Goal: Transaction & Acquisition: Subscribe to service/newsletter

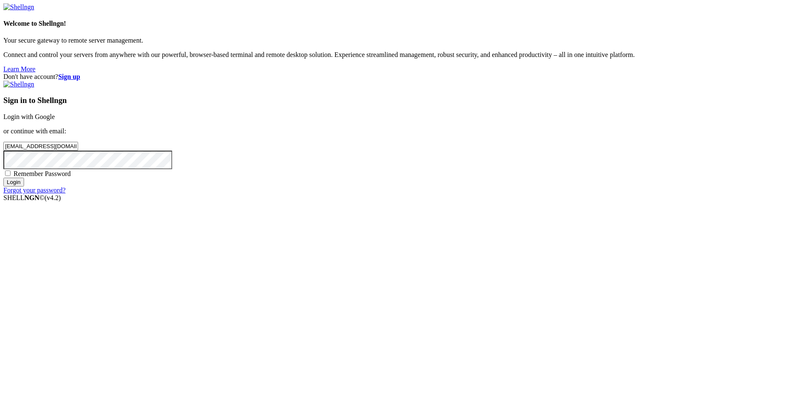
drag, startPoint x: 451, startPoint y: 199, endPoint x: 469, endPoint y: 200, distance: 18.2
click at [78, 151] on input "[EMAIL_ADDRESS][DOMAIN_NAME]" at bounding box center [40, 146] width 75 height 9
type input "[EMAIL_ADDRESS][DOMAIN_NAME]"
click at [3, 178] on input "Login" at bounding box center [13, 182] width 21 height 9
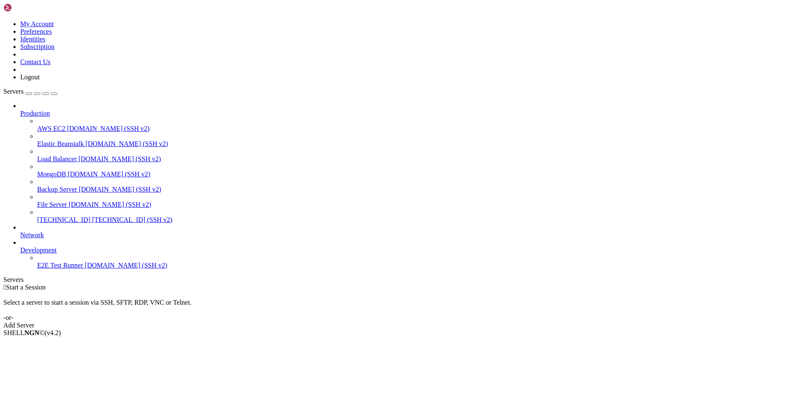
click at [3, 20] on icon at bounding box center [3, 20] width 0 height 0
click at [40, 81] on link "Logout" at bounding box center [29, 76] width 19 height 7
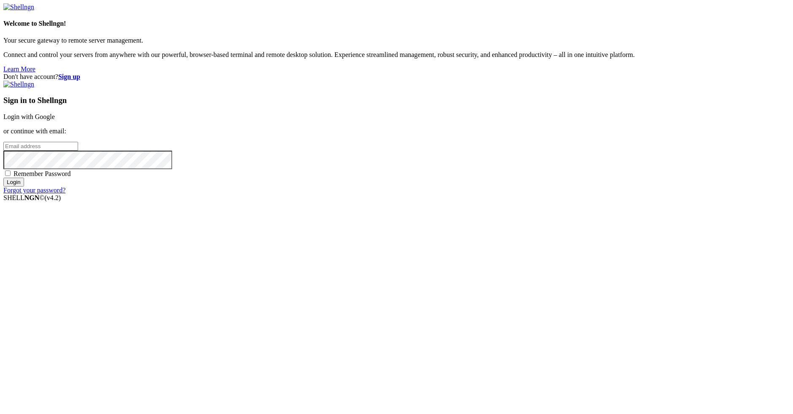
click at [55, 120] on link "Login with Google" at bounding box center [29, 116] width 52 height 7
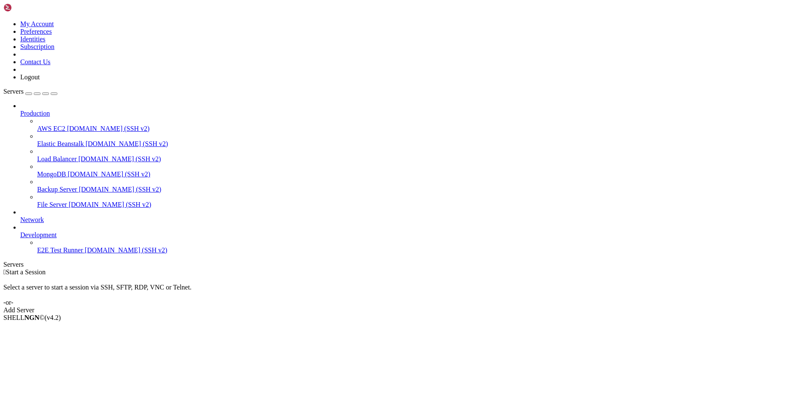
click at [3, 20] on link at bounding box center [3, 20] width 0 height 0
click at [54, 27] on link "My Account" at bounding box center [37, 23] width 34 height 7
click at [3, 20] on icon at bounding box center [3, 20] width 0 height 0
click at [40, 81] on link "Logout" at bounding box center [29, 76] width 19 height 7
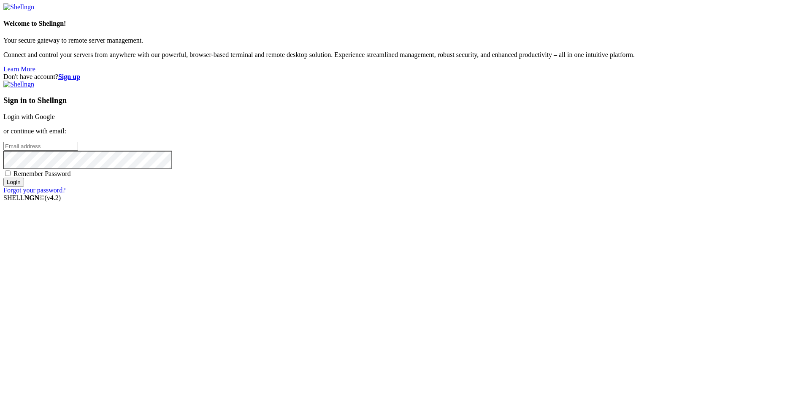
click at [80, 73] on strong "Sign up" at bounding box center [69, 76] width 22 height 7
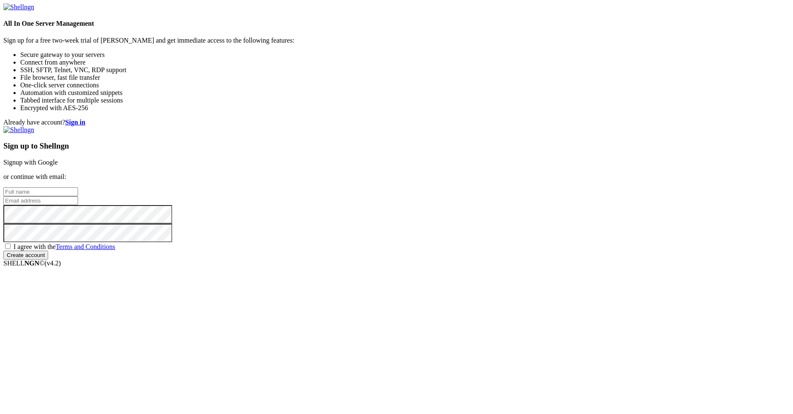
click at [78, 187] on input "text" at bounding box center [40, 191] width 75 height 9
type input "Miky"
type input "m"
type input "[EMAIL_ADDRESS][DOMAIN_NAME]"
click at [78, 205] on input "[EMAIL_ADDRESS][DOMAIN_NAME]" at bounding box center [40, 200] width 75 height 9
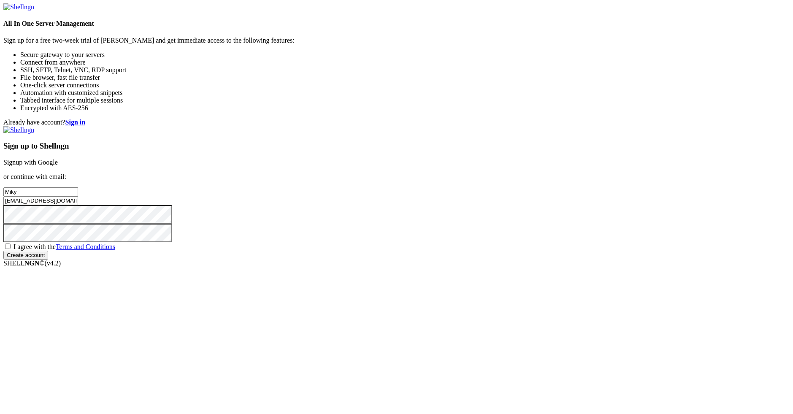
click at [78, 203] on input "[EMAIL_ADDRESS][DOMAIN_NAME]" at bounding box center [40, 200] width 75 height 9
drag, startPoint x: 508, startPoint y: 203, endPoint x: 306, endPoint y: 196, distance: 202.3
click at [306, 196] on div "Already have account? Sign in Sign up to Shellngn Signup with Google or continu…" at bounding box center [396, 189] width 787 height 141
type input "[EMAIL_ADDRESS][DOMAIN_NAME]"
click at [115, 250] on span "I agree with the Terms and Conditions" at bounding box center [65, 246] width 102 height 7
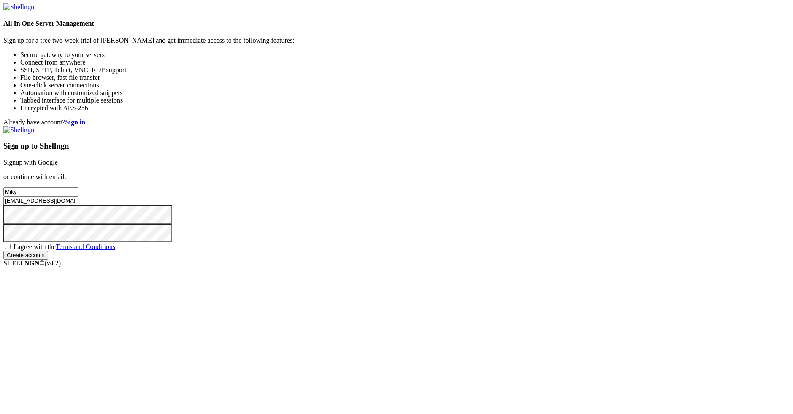
click at [11, 249] on input "I agree with the Terms and Conditions" at bounding box center [7, 246] width 5 height 5
checkbox input "true"
click at [48, 260] on input "Create account" at bounding box center [25, 255] width 45 height 9
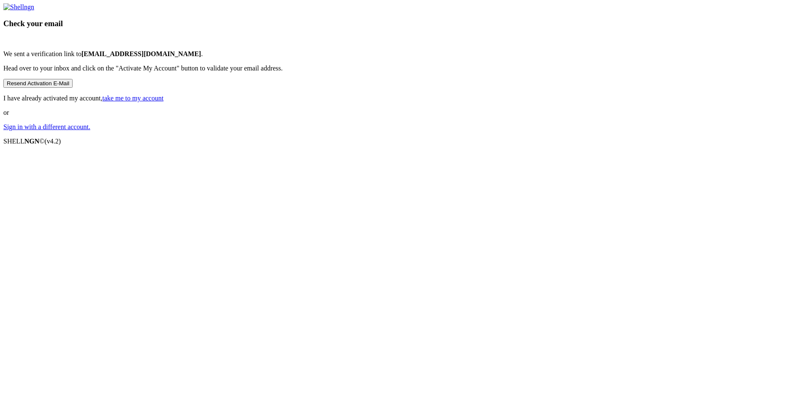
click at [90, 130] on link "Sign in with a different account." at bounding box center [46, 126] width 87 height 7
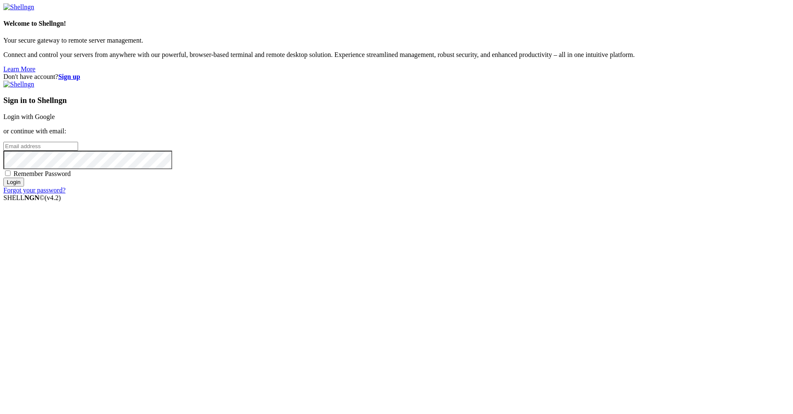
click at [55, 120] on link "Login with Google" at bounding box center [29, 116] width 52 height 7
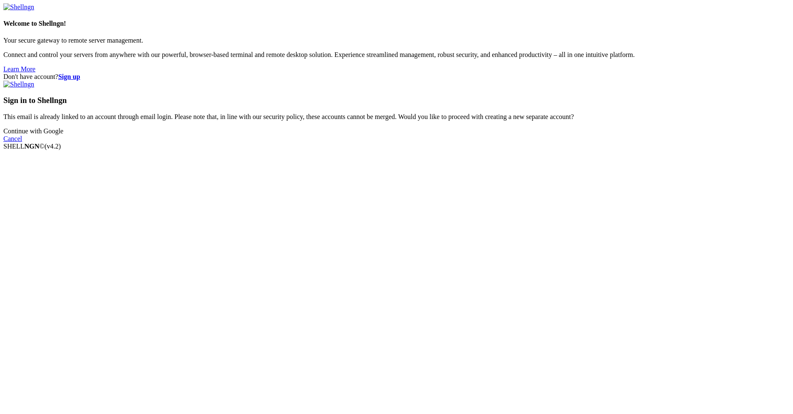
click at [531, 121] on p "This email is already linked to an account through email login. Please note tha…" at bounding box center [396, 117] width 787 height 8
click at [518, 121] on p "This email is already linked to an account through email login. Please note tha…" at bounding box center [396, 117] width 787 height 8
click at [553, 121] on p "This email is already linked to an account through email login. Please note tha…" at bounding box center [396, 117] width 787 height 8
